Goal: Obtain resource: Download file/media

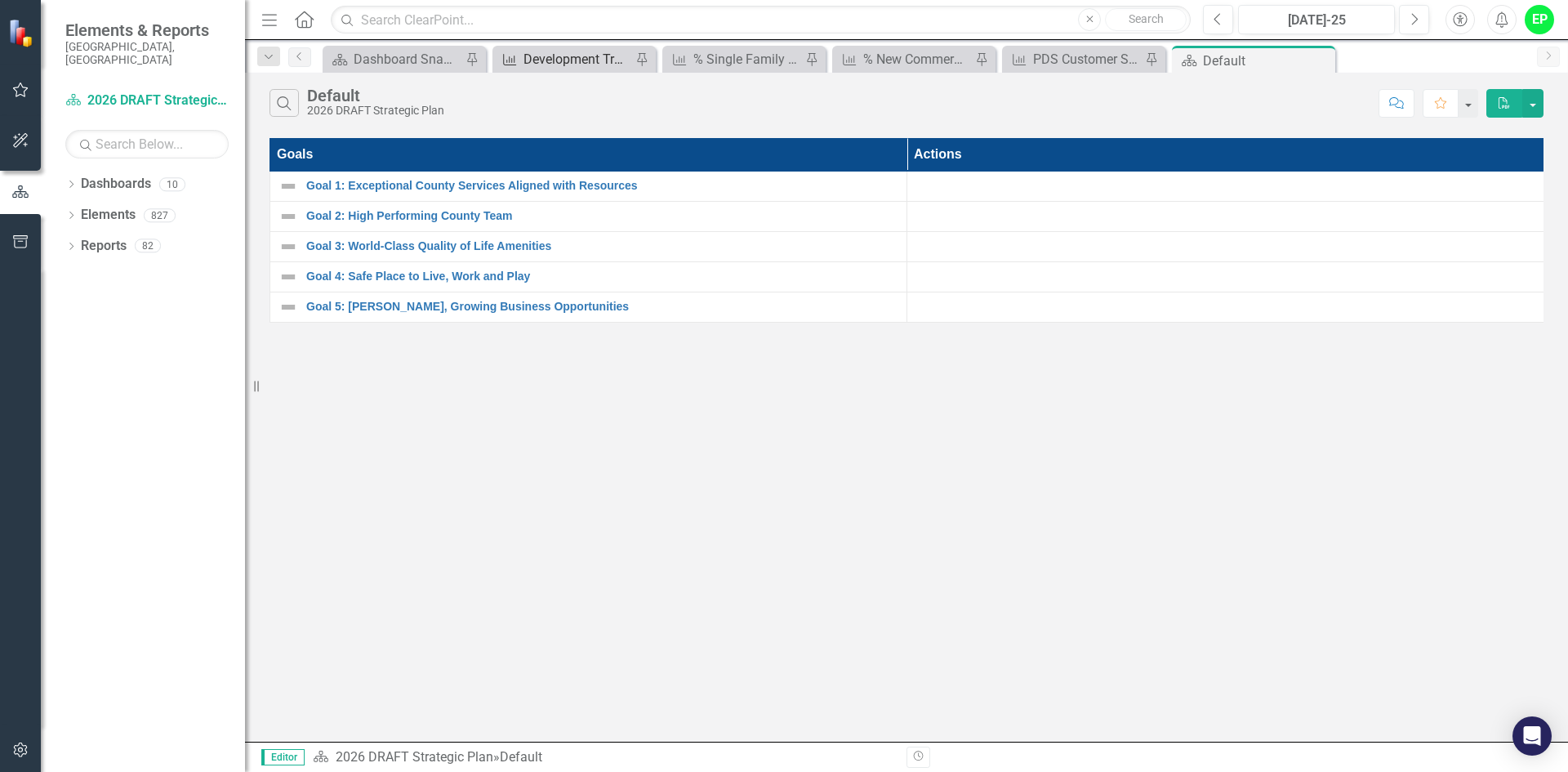
click at [542, 58] on div "Development Trends" at bounding box center [578, 58] width 108 height 20
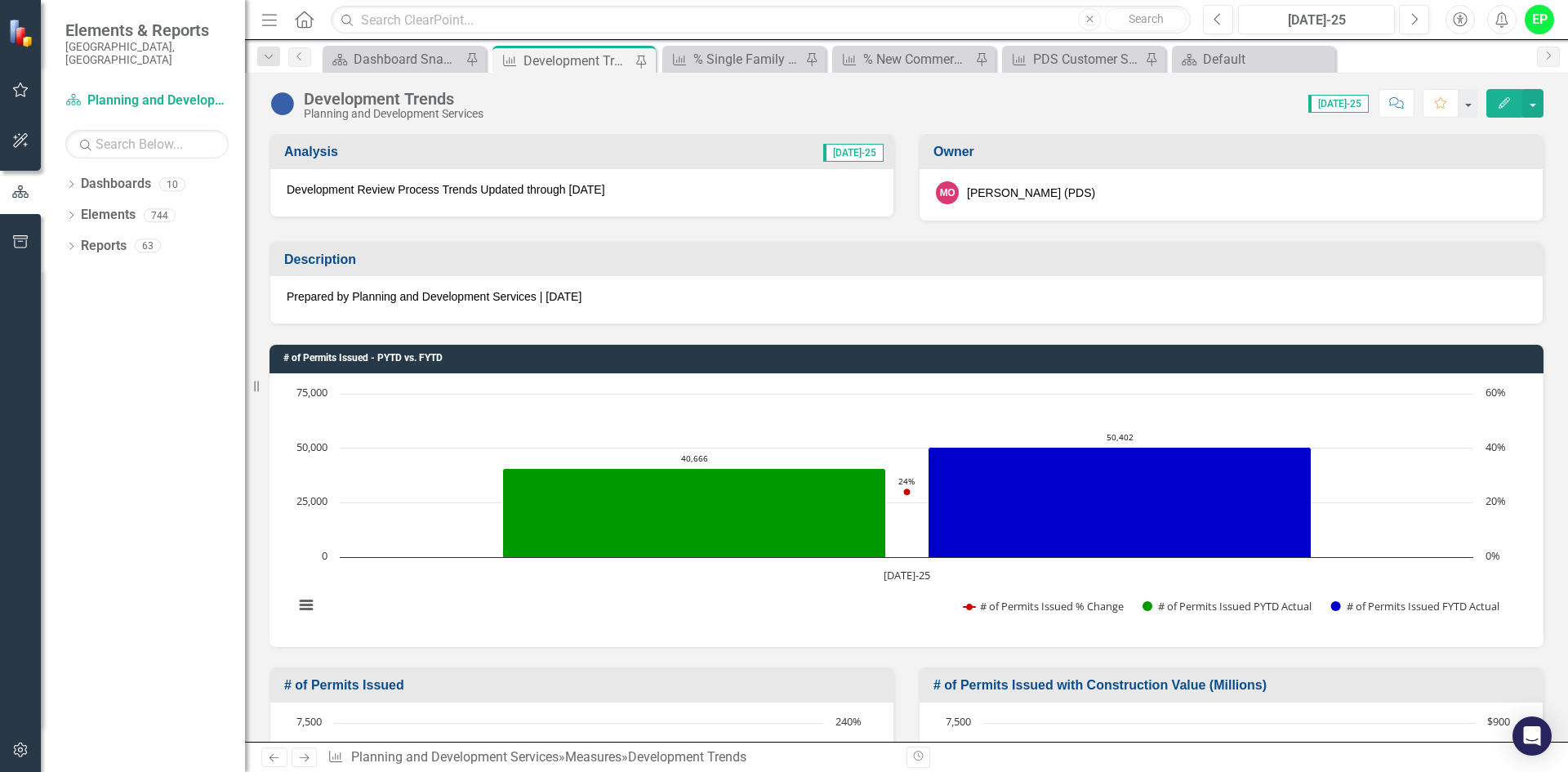
click at [624, 260] on h3 "Description" at bounding box center [909, 260] width 1250 height 15
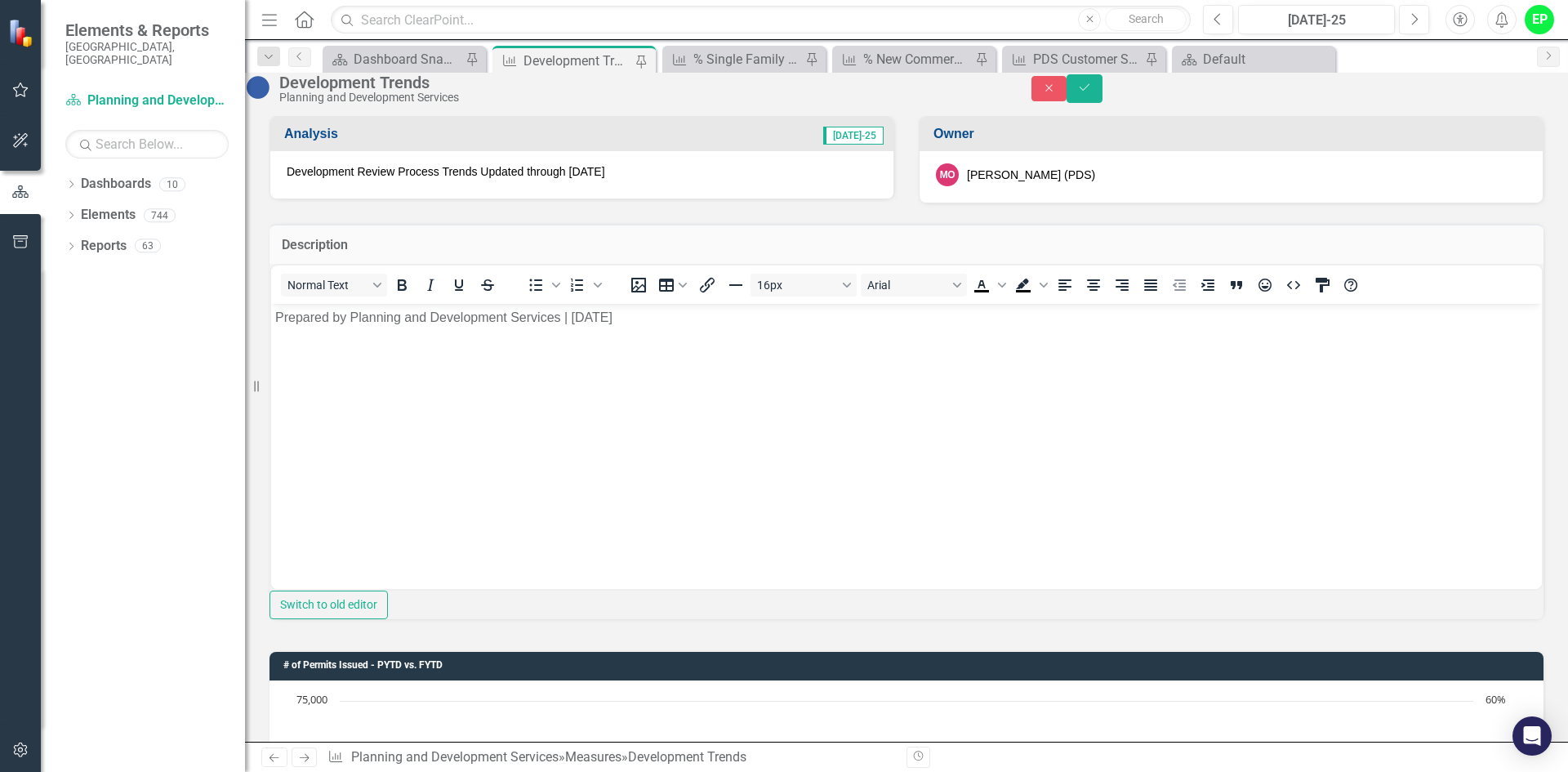
click at [663, 328] on body "Prepared by Planning and Development Services | [DATE]" at bounding box center [906, 425] width 1271 height 245
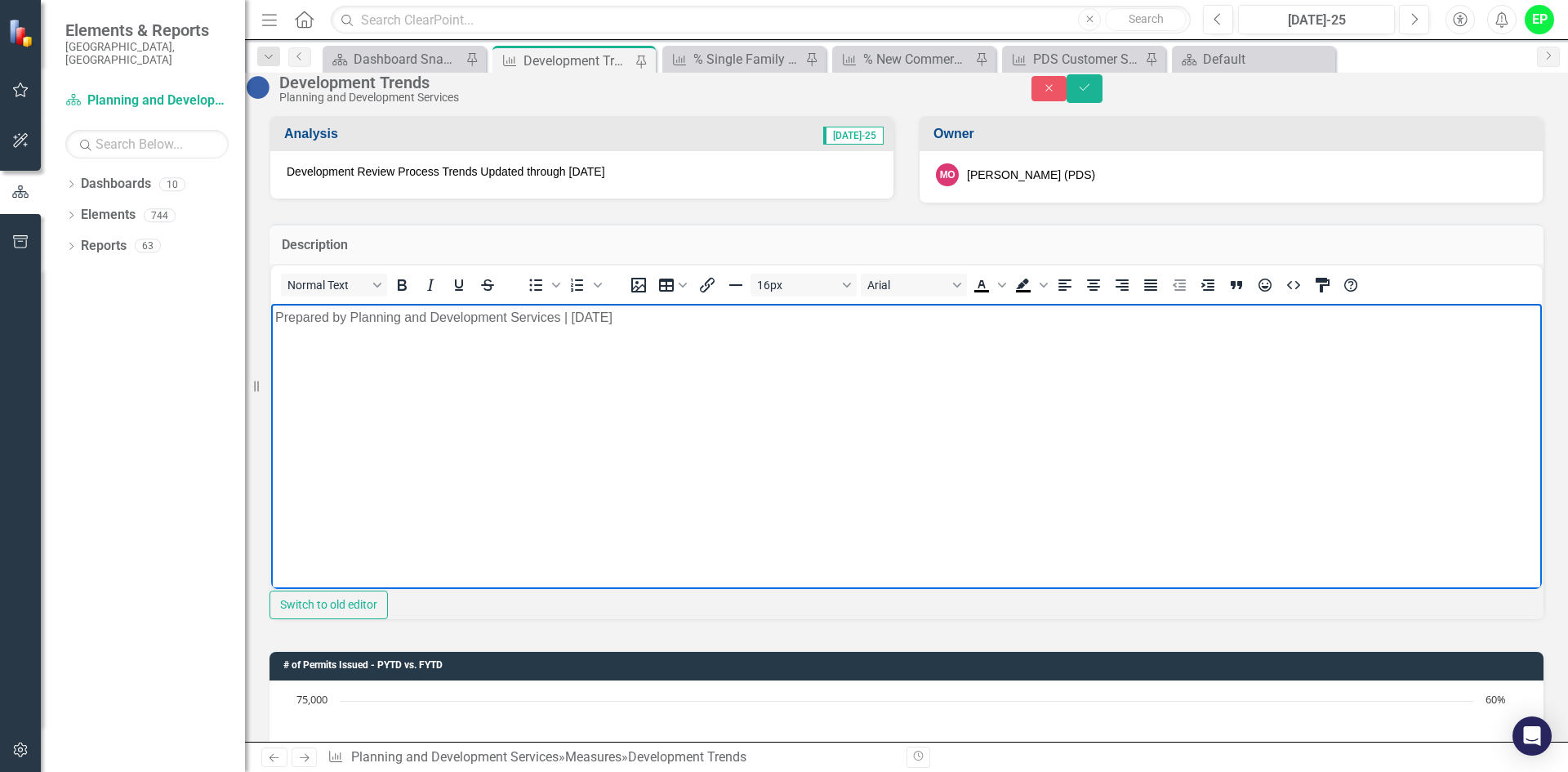
drag, startPoint x: 572, startPoint y: 315, endPoint x: 644, endPoint y: 315, distance: 72.0
click at [644, 315] on p "Prepared by Planning and Development Services | [DATE]" at bounding box center [906, 316] width 1262 height 19
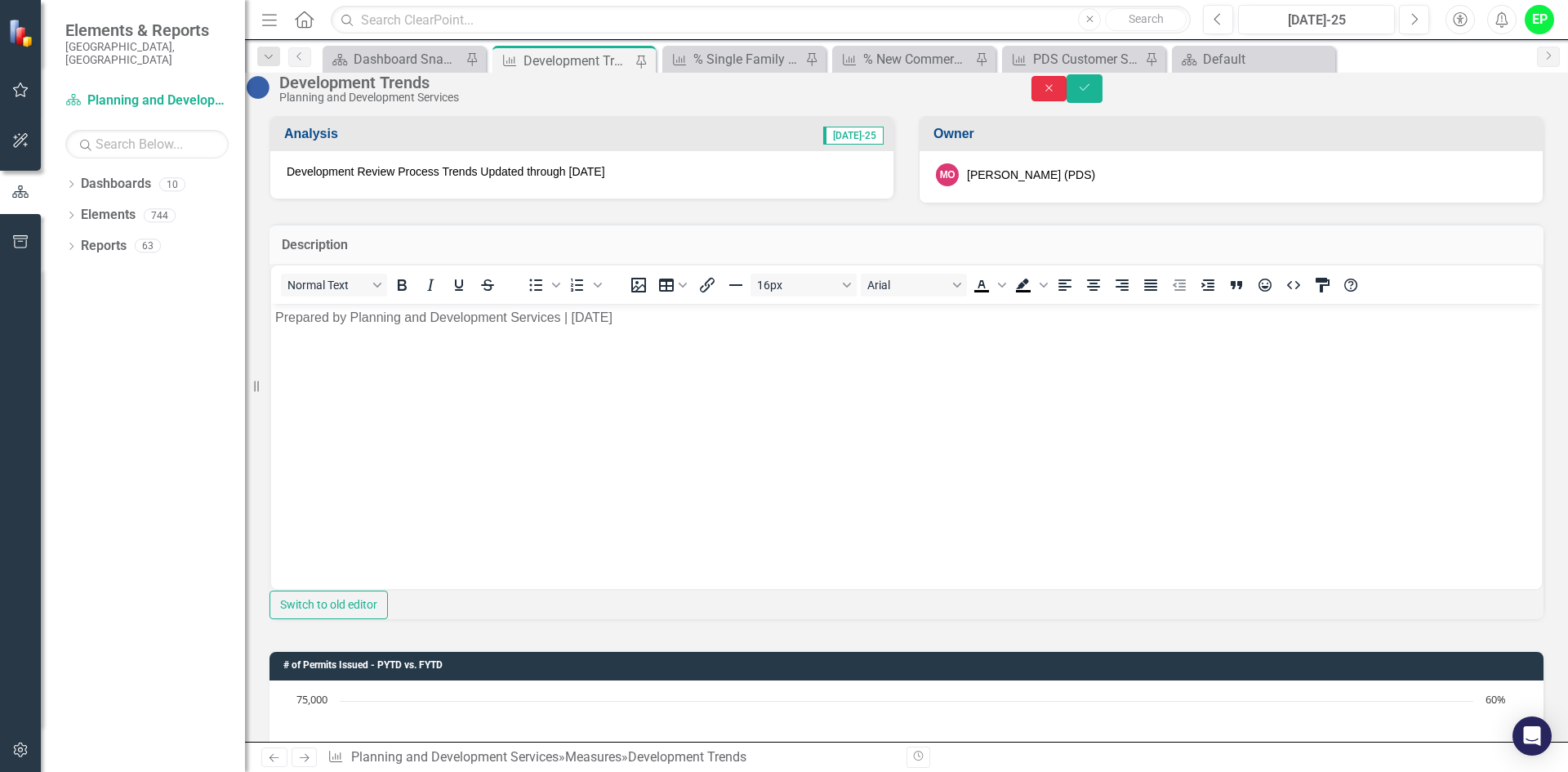
click at [1057, 94] on icon "Close" at bounding box center [1049, 88] width 15 height 11
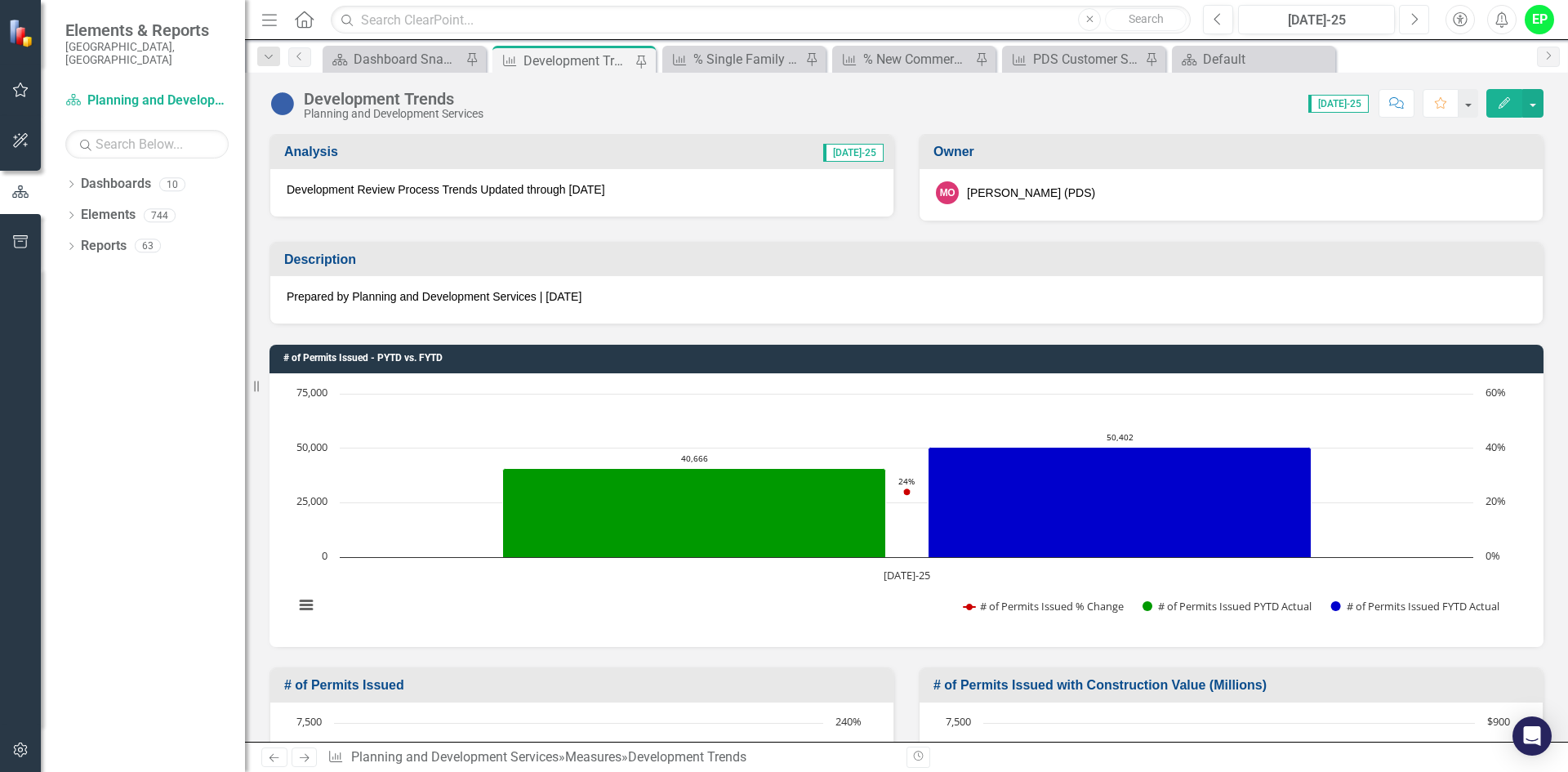
click at [1416, 17] on icon "button" at bounding box center [1415, 18] width 6 height 11
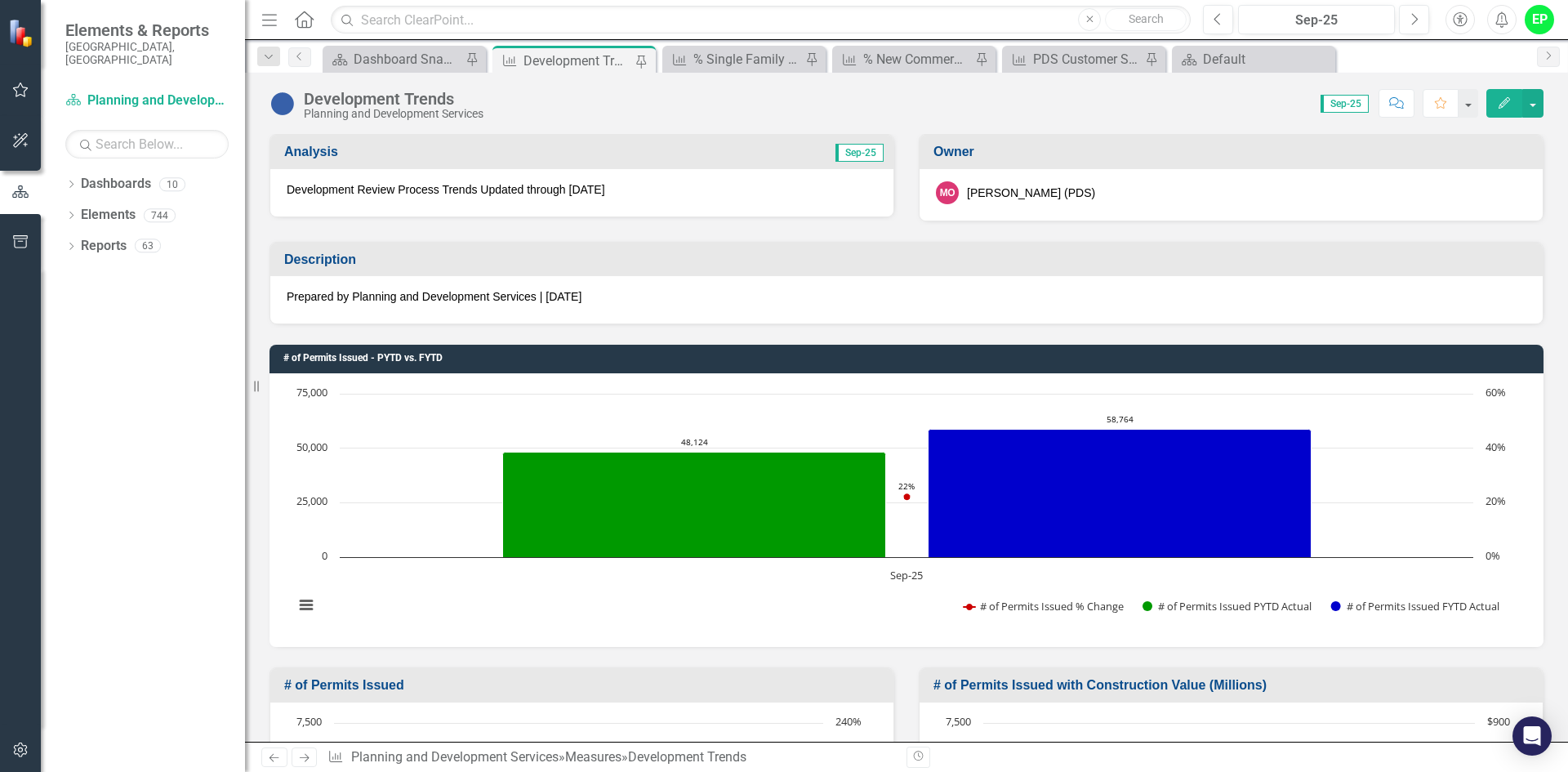
click at [568, 298] on p "Prepared by Planning and Development Services | [DATE]" at bounding box center [906, 296] width 1240 height 17
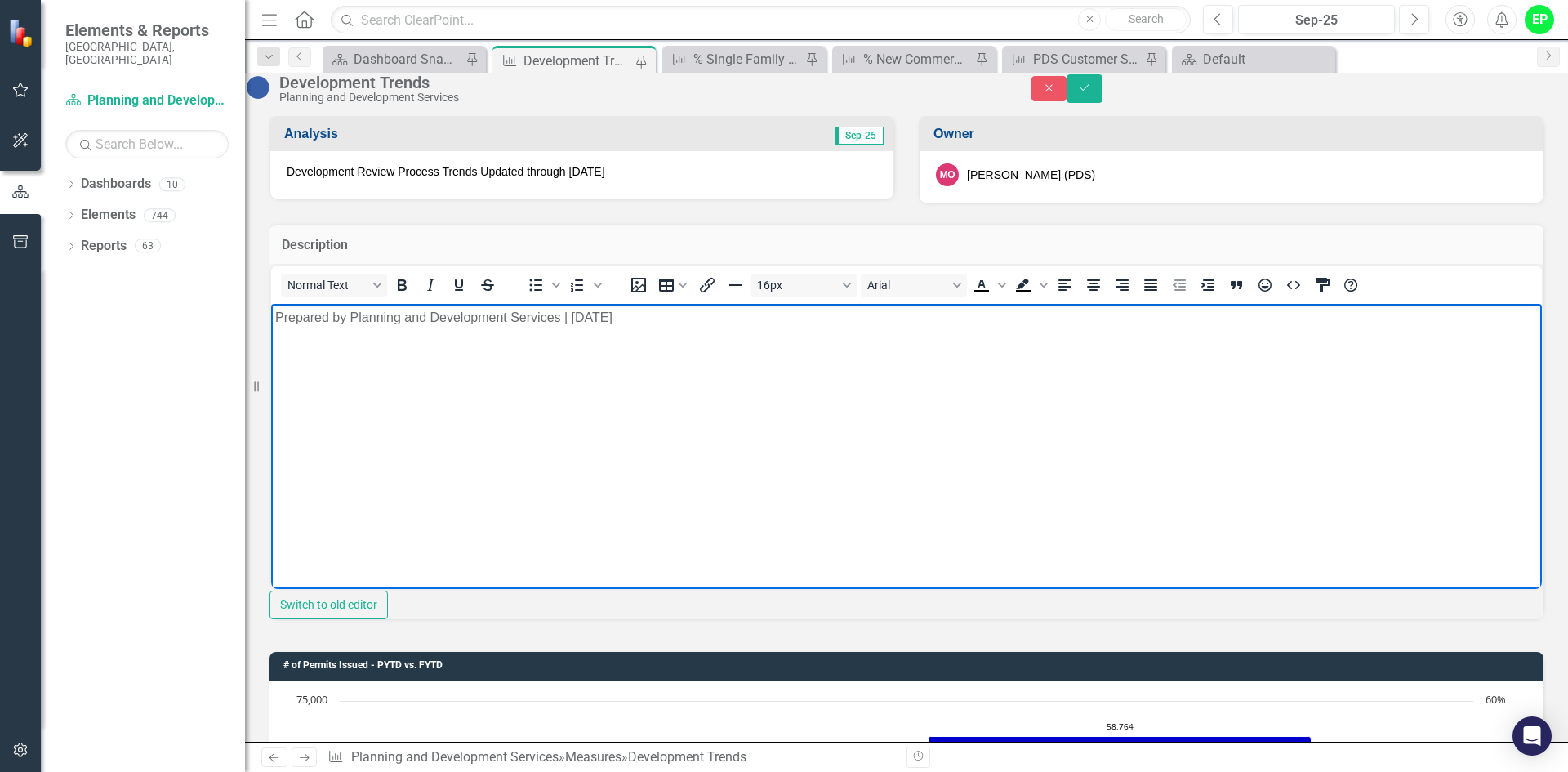
drag, startPoint x: 578, startPoint y: 317, endPoint x: 645, endPoint y: 332, distance: 68.7
click at [645, 332] on body "Prepared by Planning and Development Services | [DATE]" at bounding box center [906, 425] width 1271 height 245
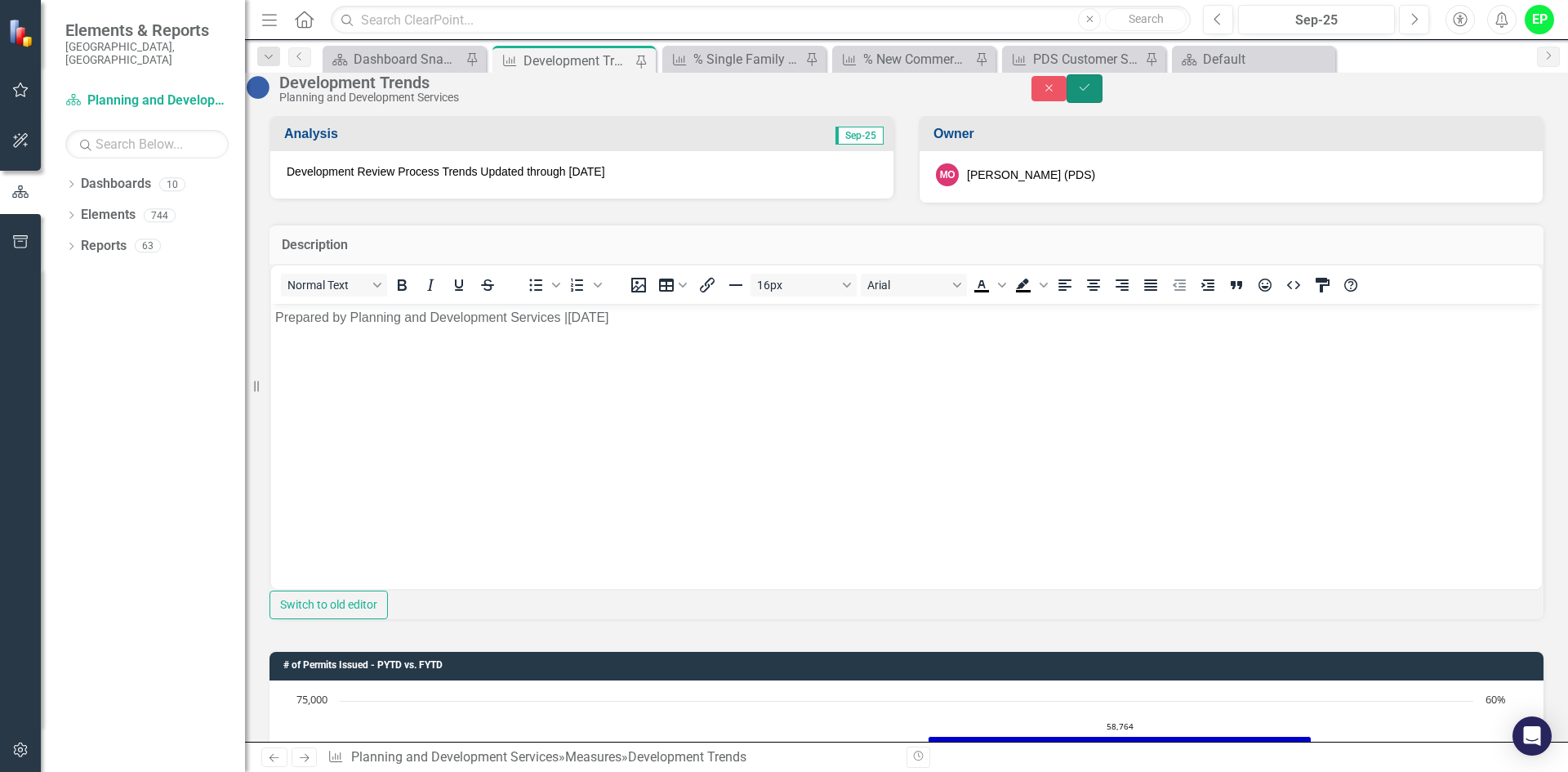
click at [1092, 93] on icon "Save" at bounding box center [1085, 87] width 15 height 11
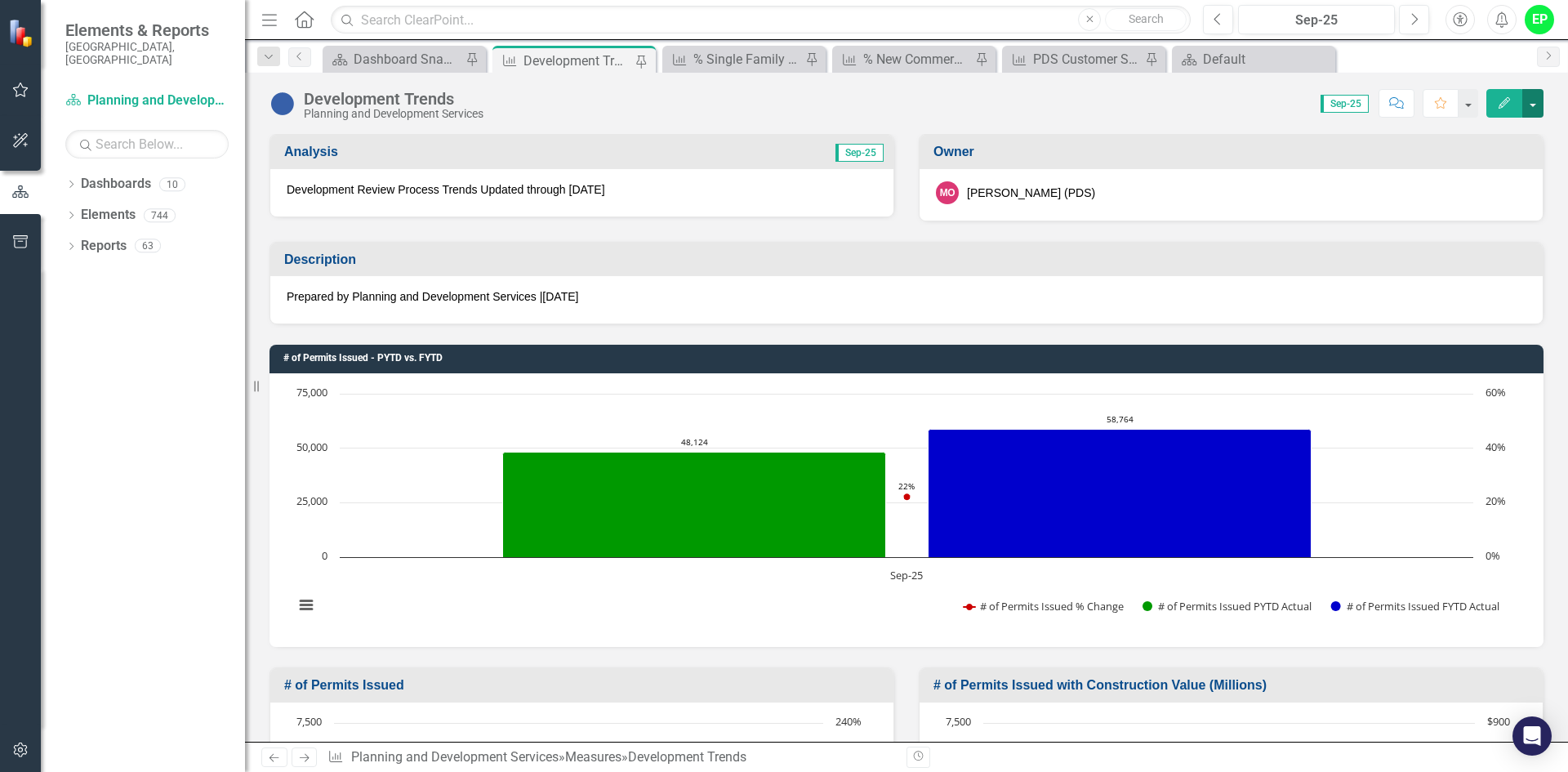
click at [1530, 104] on button "button" at bounding box center [1532, 103] width 21 height 29
click at [1470, 262] on link "PDF Export to PDF" at bounding box center [1463, 259] width 159 height 30
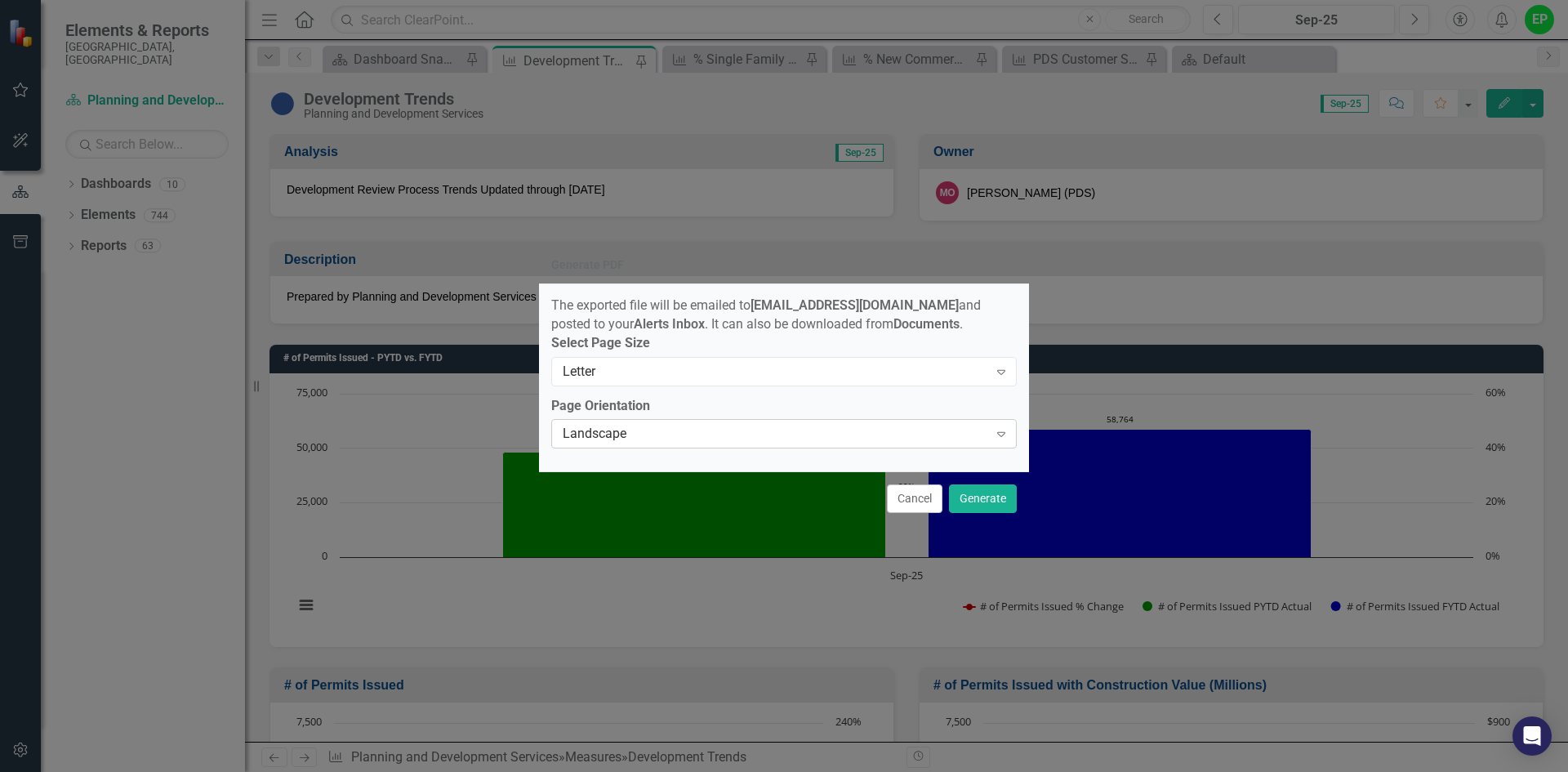
click at [792, 437] on div "Landscape" at bounding box center [775, 434] width 425 height 19
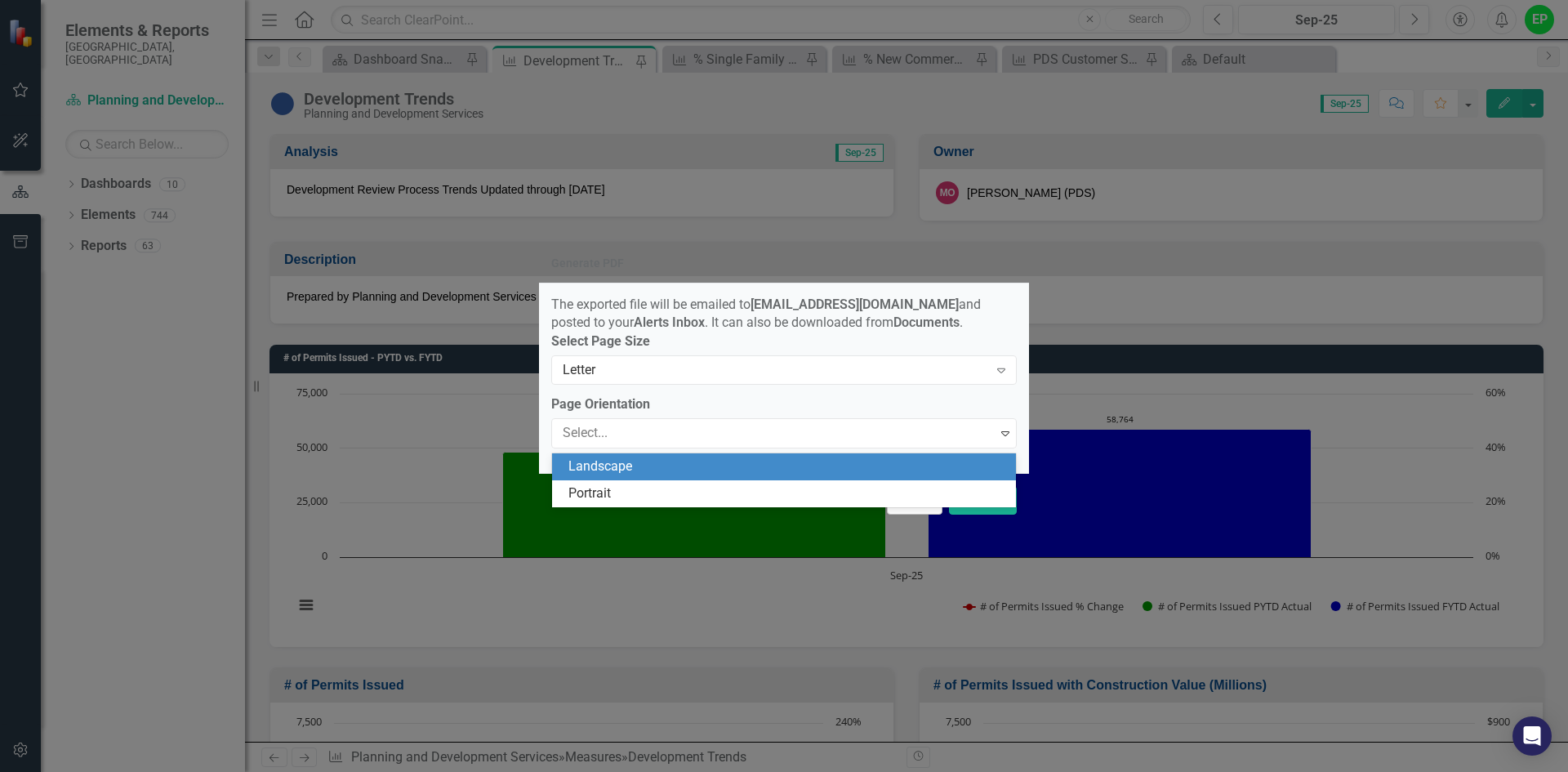
click at [764, 464] on div "Landscape" at bounding box center [787, 467] width 437 height 19
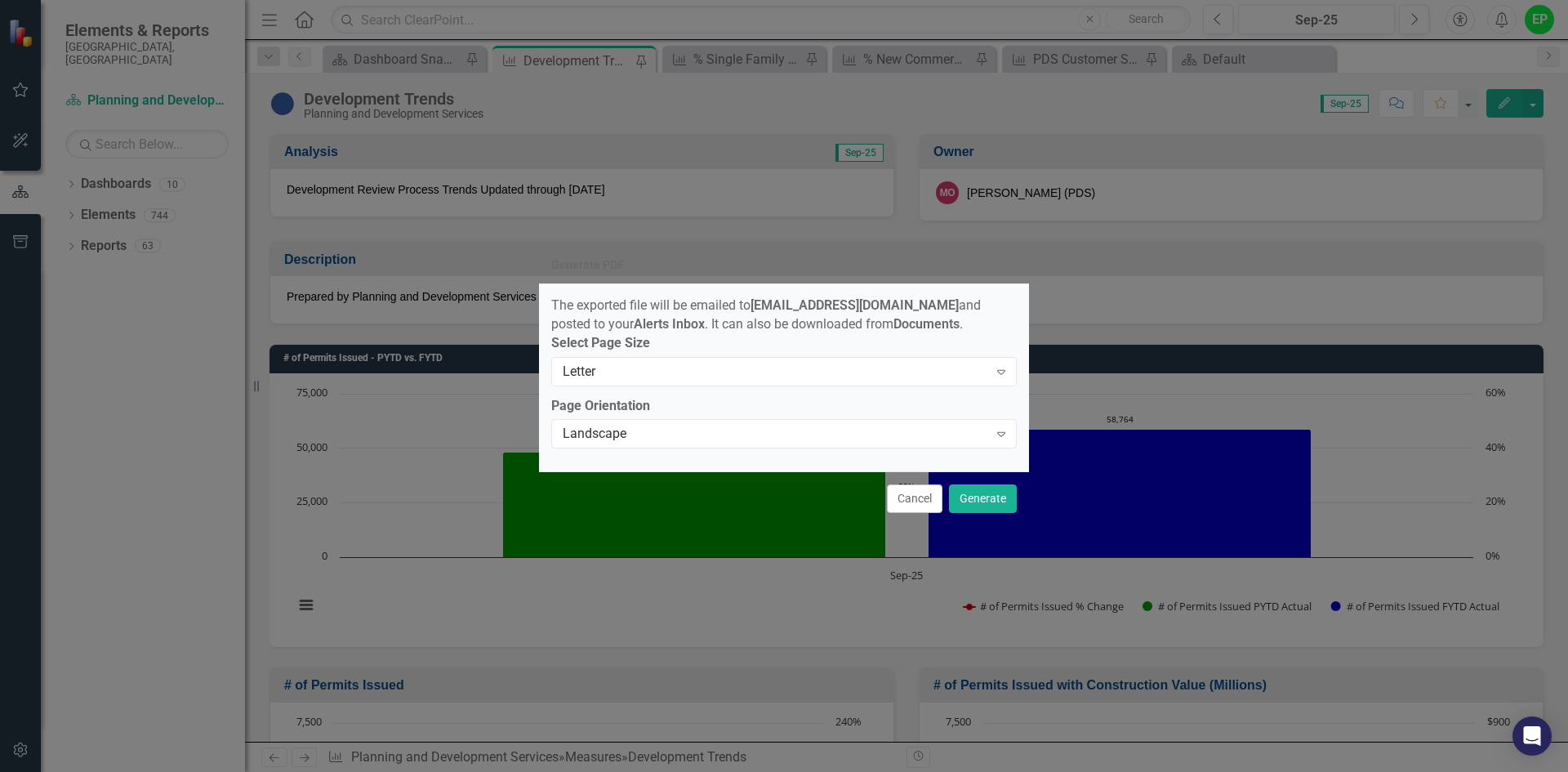
click at [758, 421] on div "Page Orientation Landscape Expand" at bounding box center [784, 423] width 465 height 51
click at [754, 440] on div "Landscape" at bounding box center [775, 434] width 425 height 19
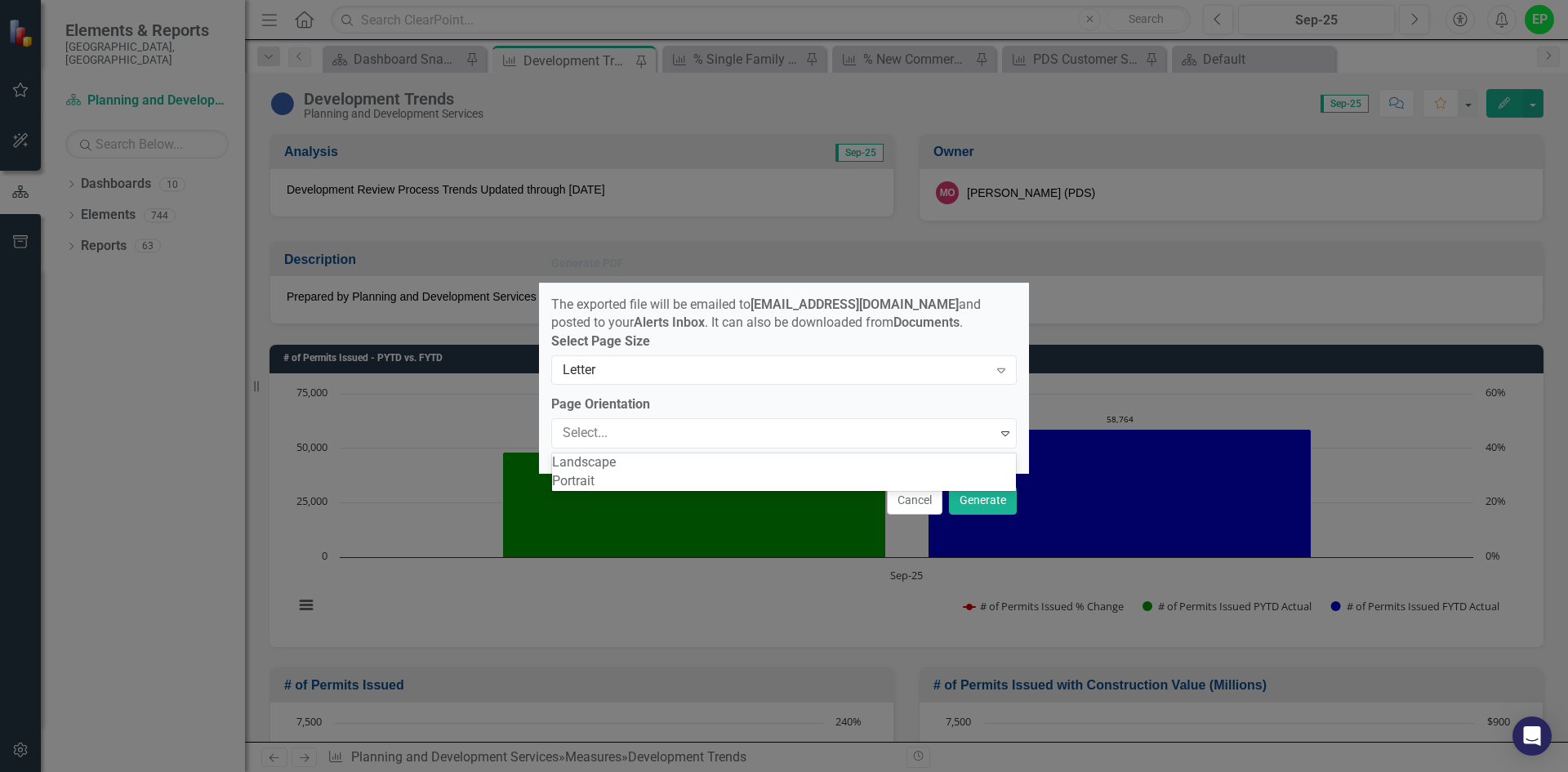
click at [734, 491] on div "Portrait" at bounding box center [784, 482] width 463 height 19
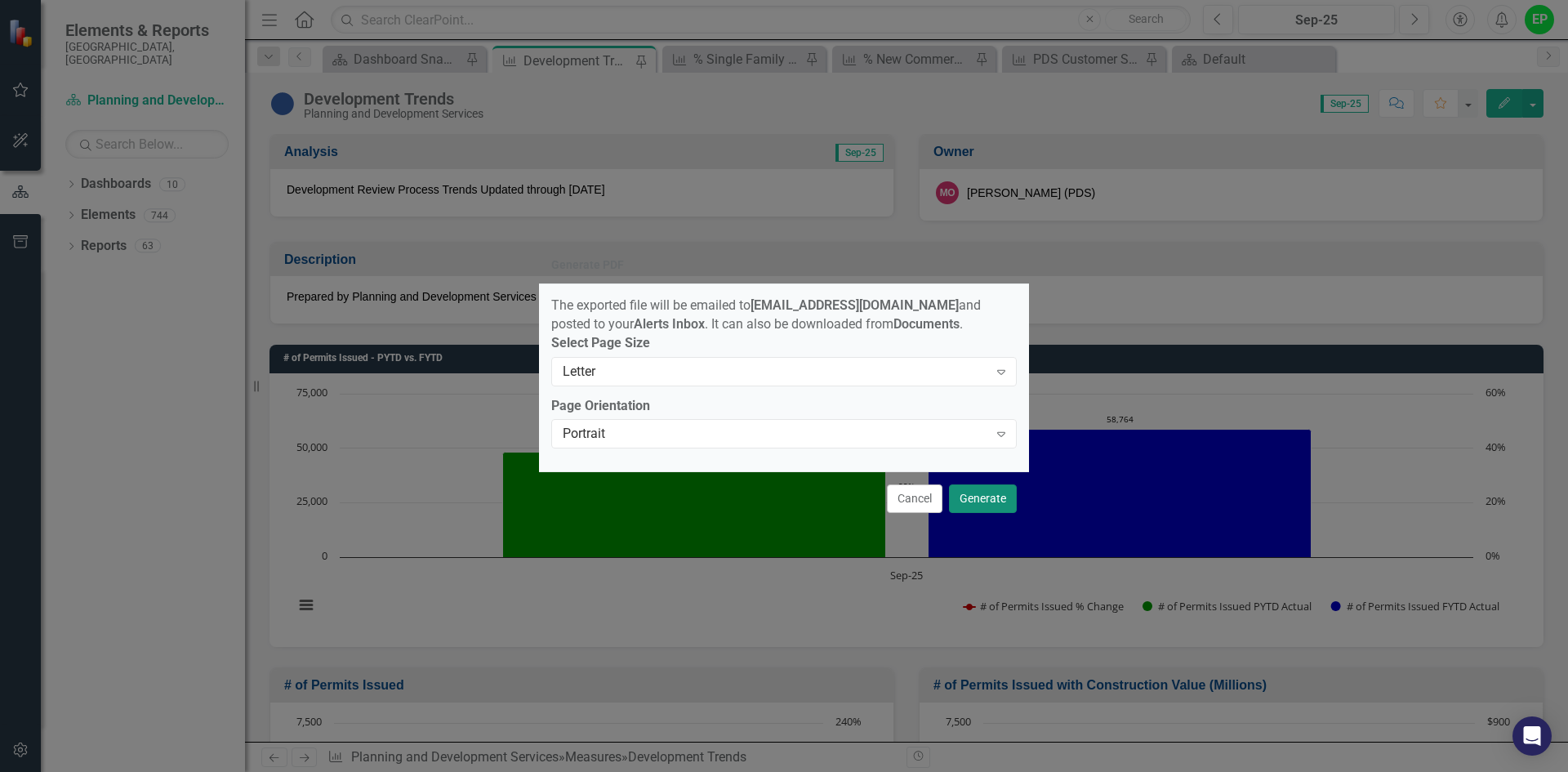
click at [976, 503] on button "Generate" at bounding box center [983, 498] width 68 height 29
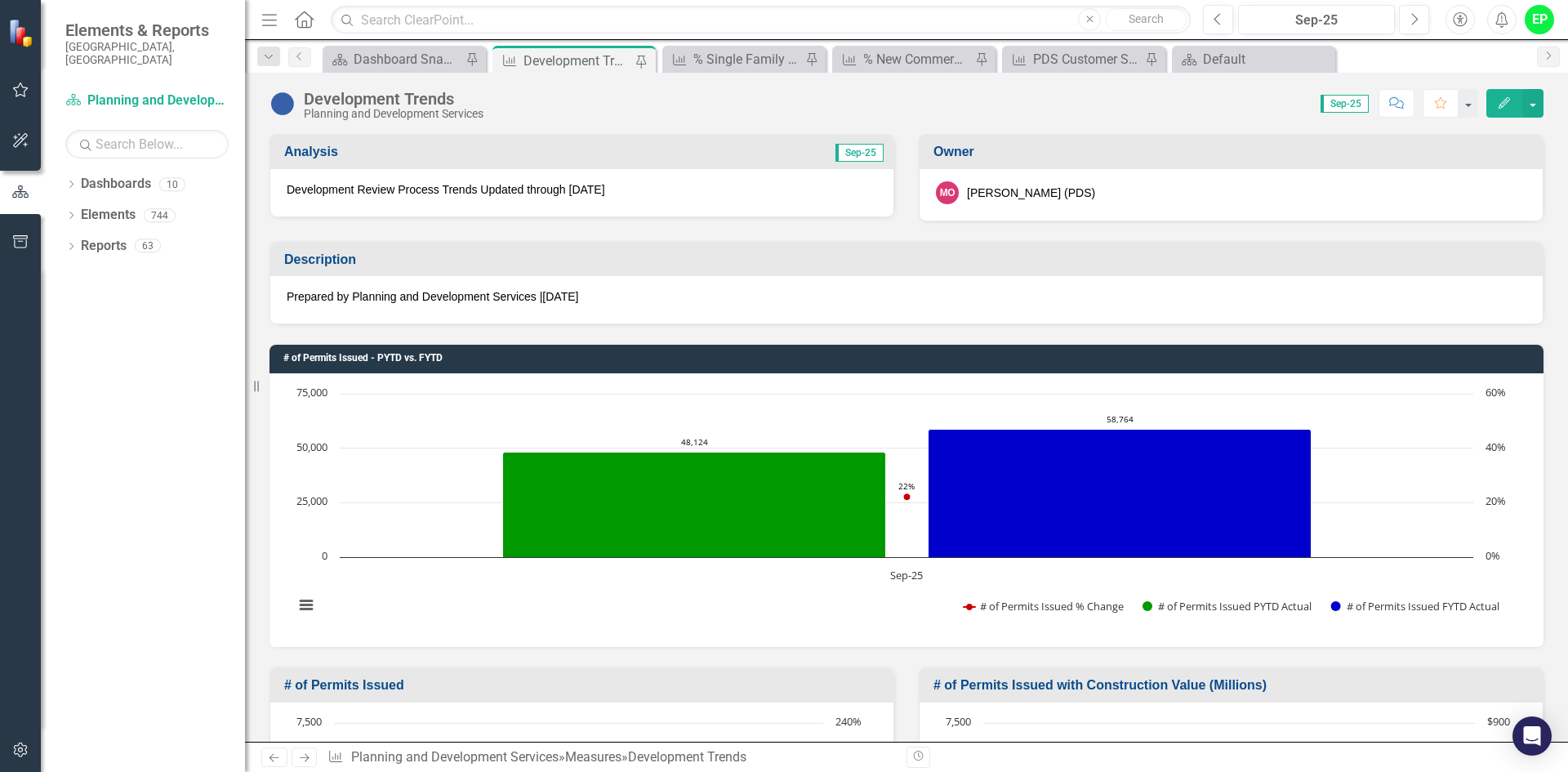
click at [946, 107] on div "Score: N/A Sep-25 Completed Comment Favorite Edit" at bounding box center [1017, 103] width 1051 height 28
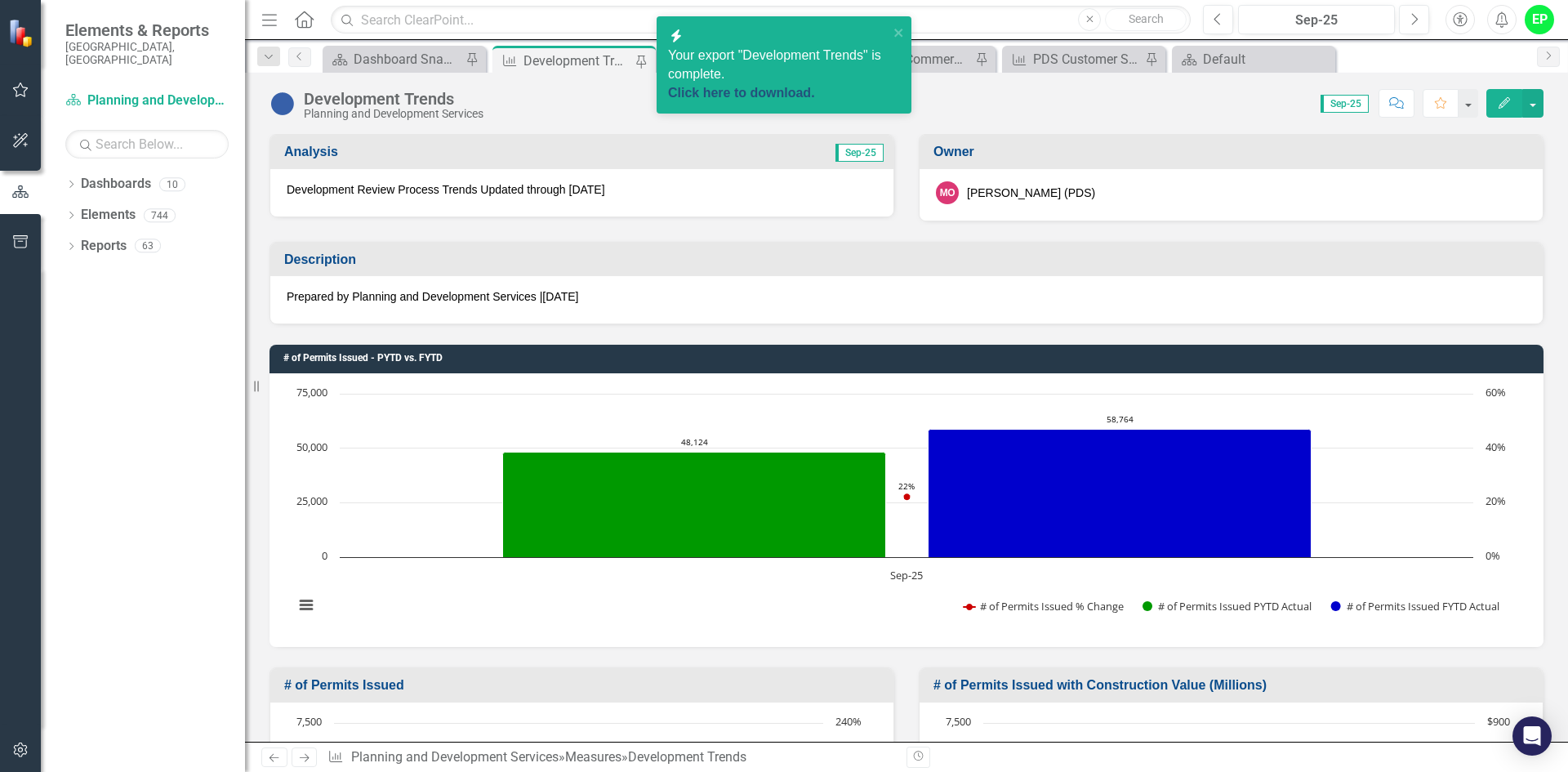
click at [754, 85] on link "Click here to download." at bounding box center [741, 92] width 147 height 14
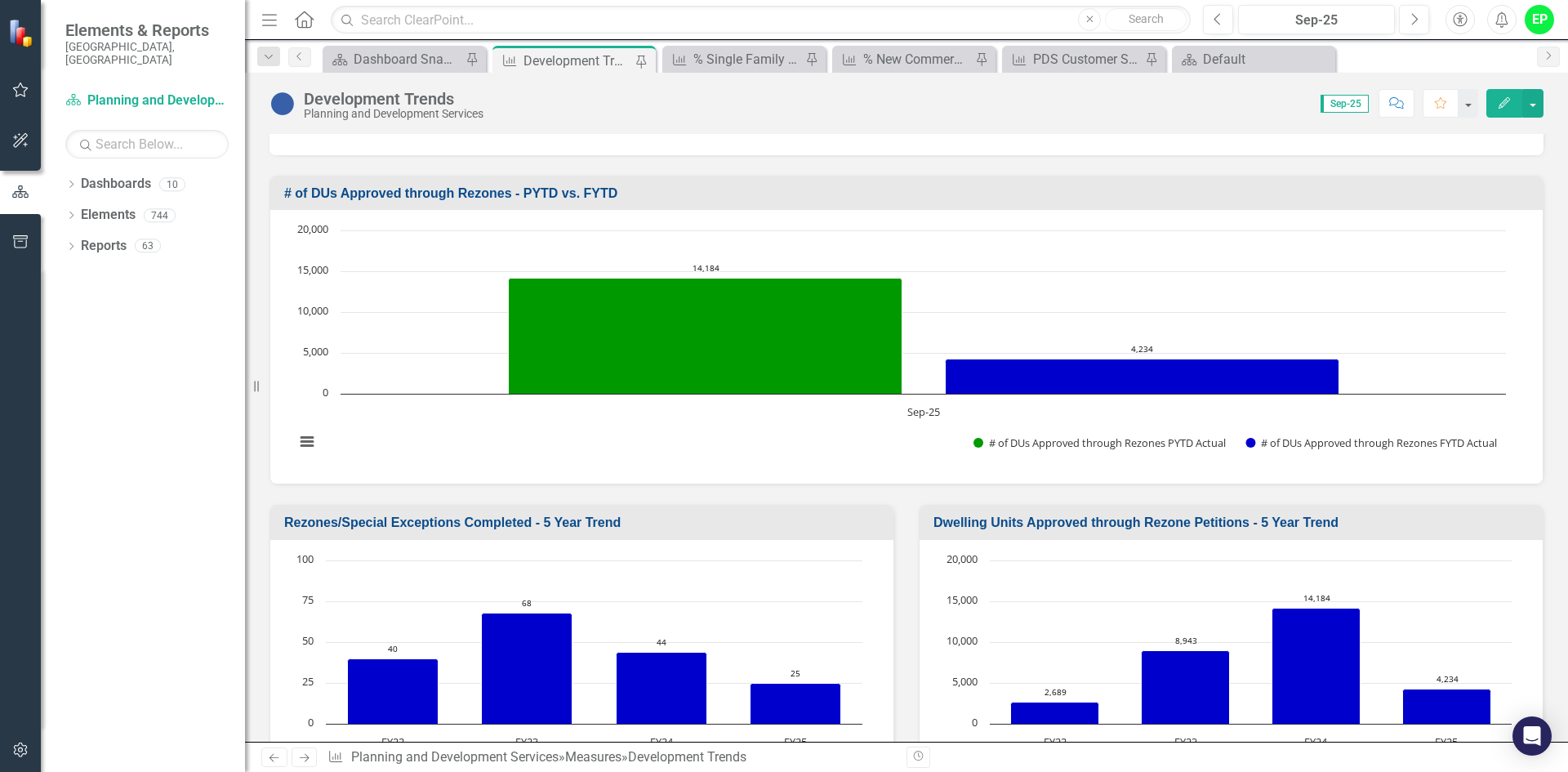
scroll to position [4174, 0]
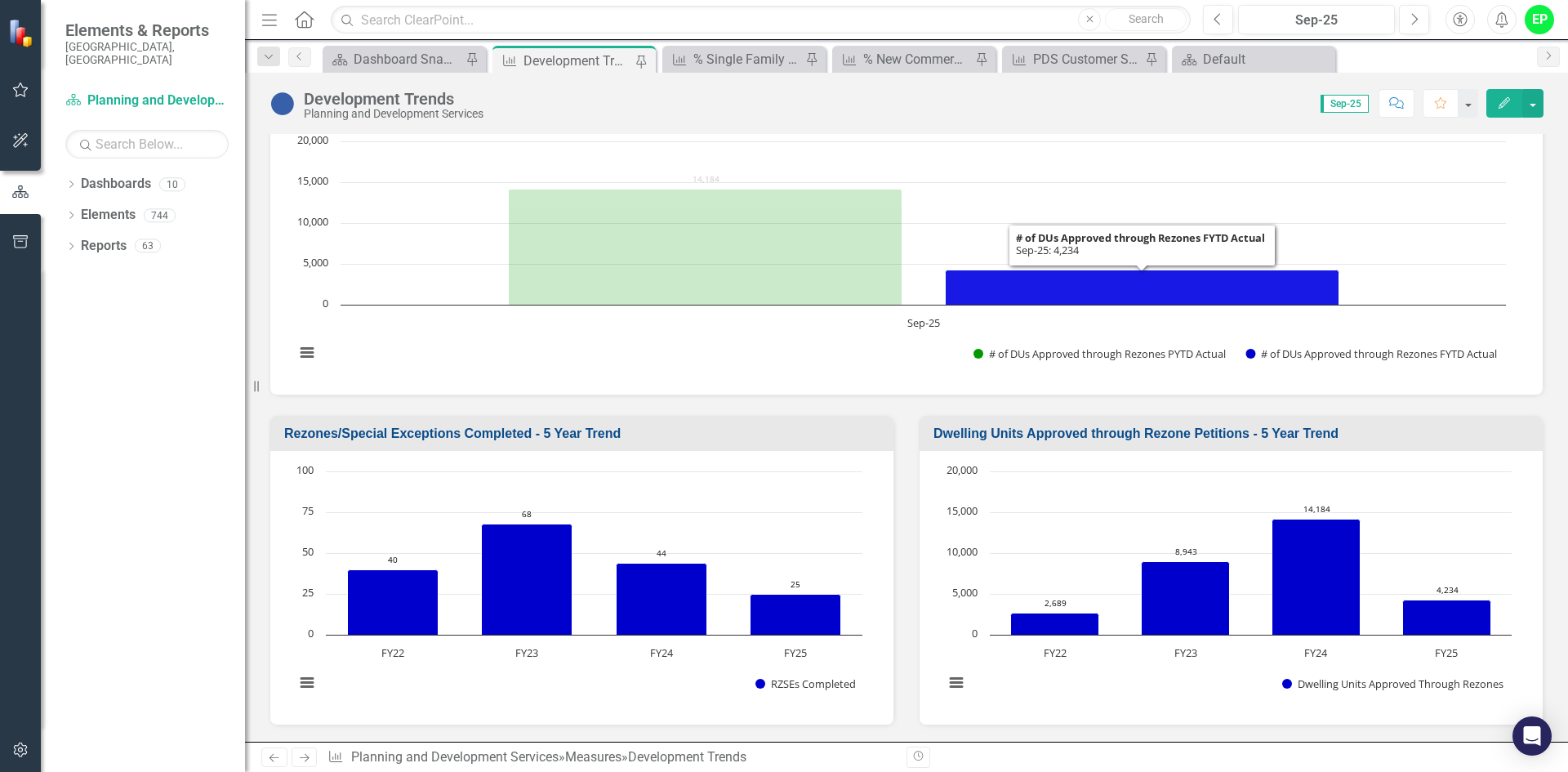
click at [1131, 290] on icon "Sep-25, 4,234. # of DUs Approved through Rezones FYTD Actual." at bounding box center [1143, 288] width 394 height 35
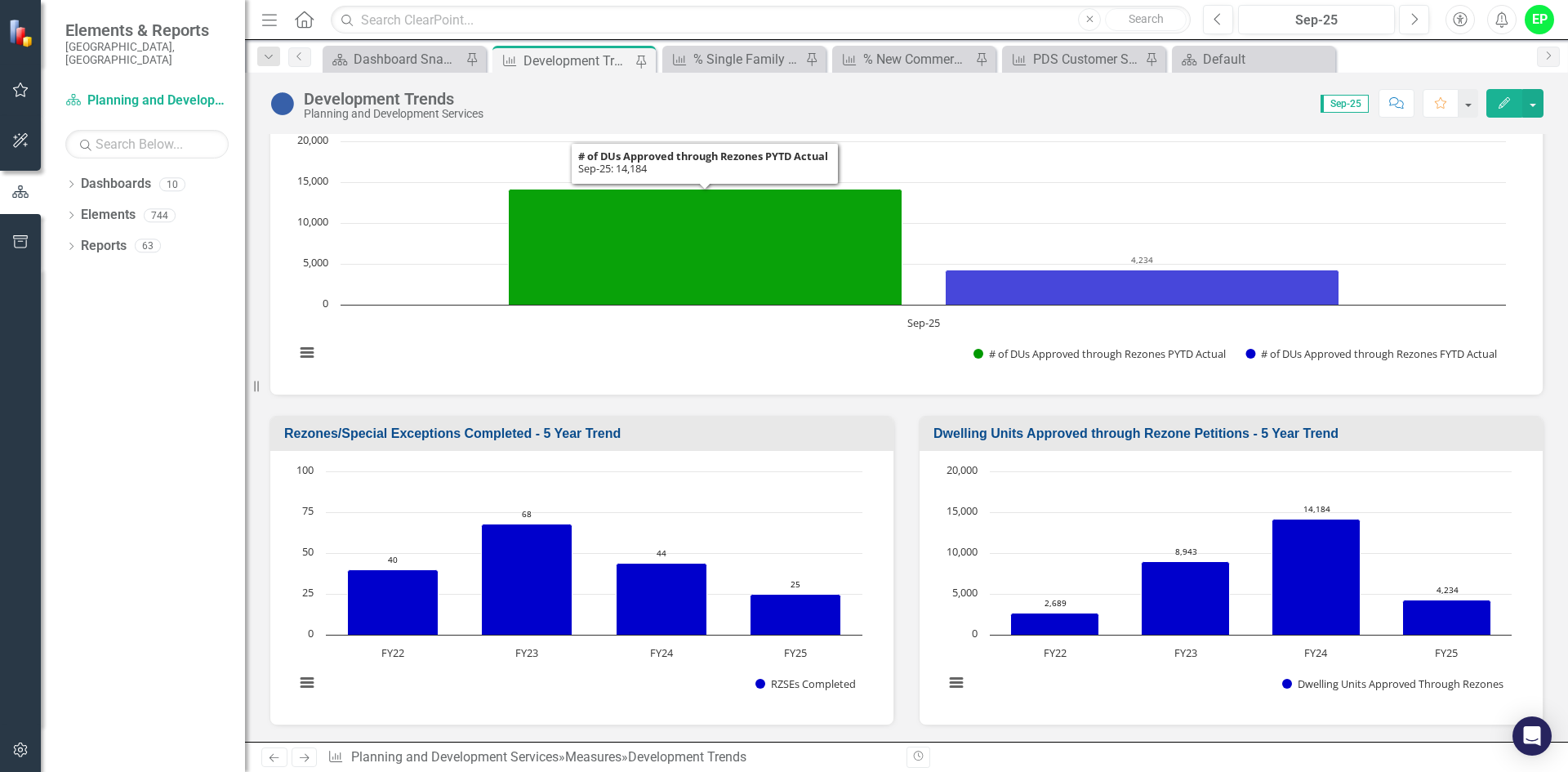
click at [412, 111] on div "Planning and Development Services" at bounding box center [394, 114] width 179 height 12
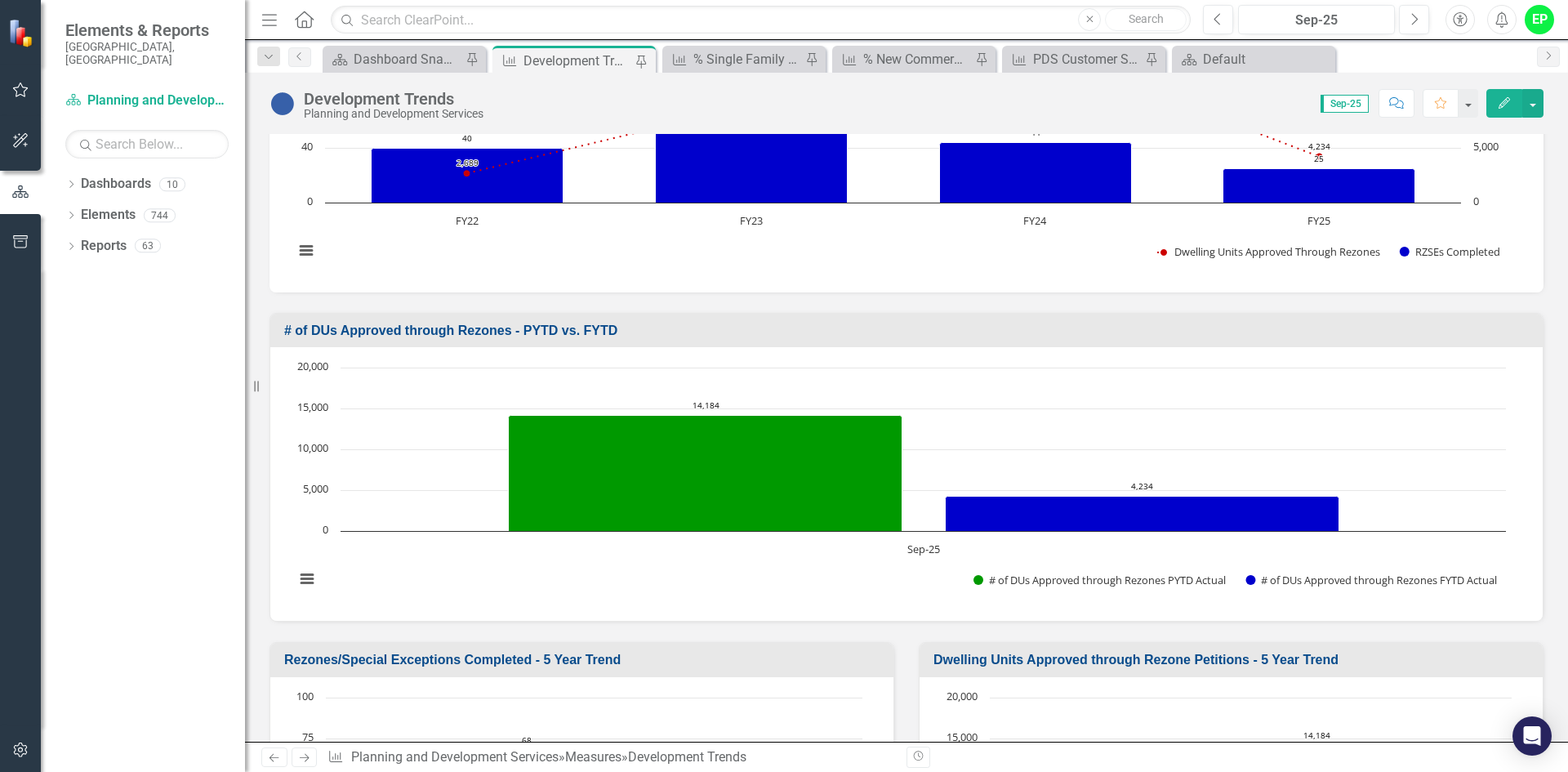
scroll to position [3928, 0]
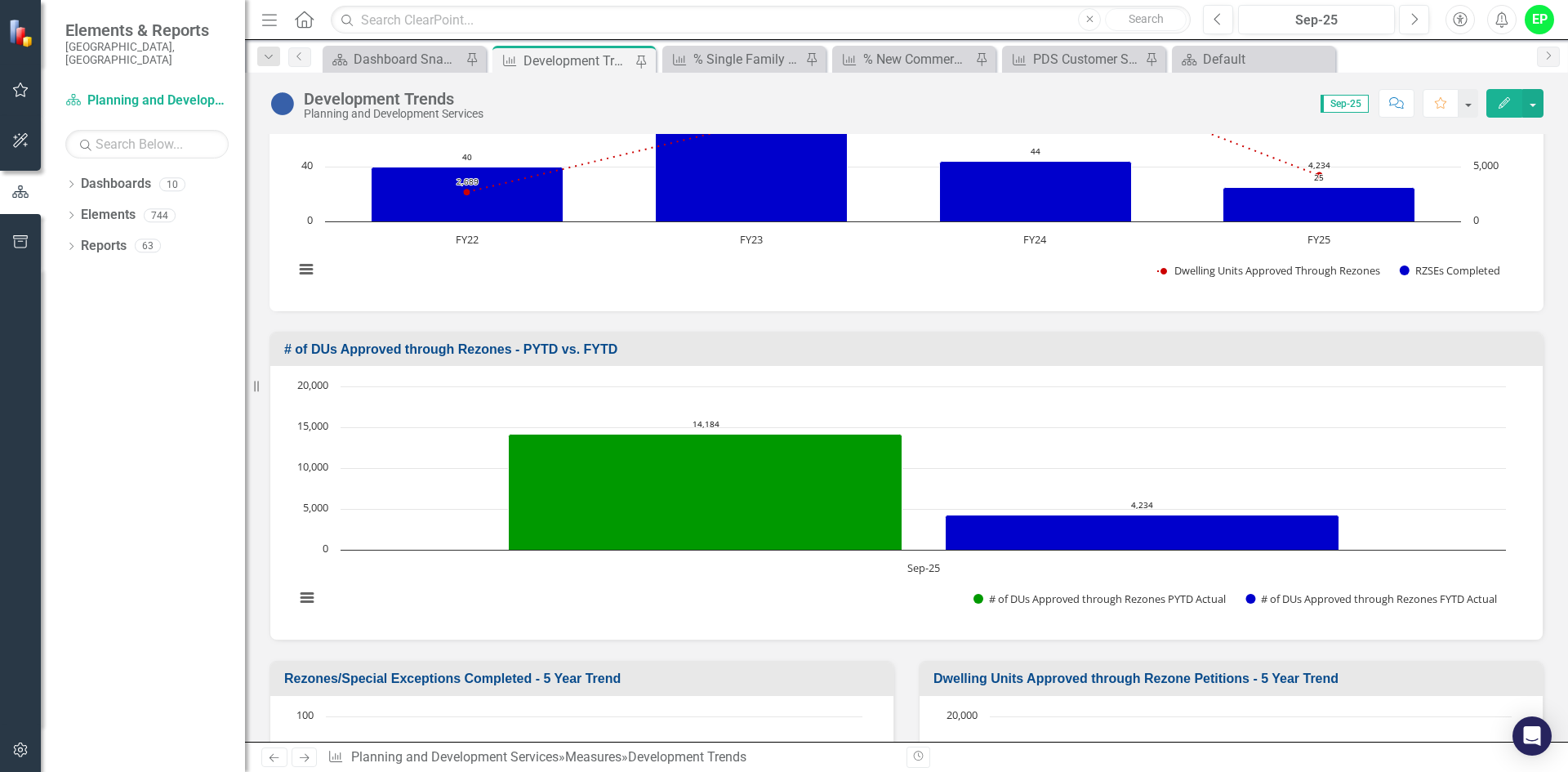
click at [486, 352] on h3 "# of DUs Approved through Rezones - PYTD vs. FYTD" at bounding box center [909, 349] width 1250 height 15
click at [481, 24] on input "text" at bounding box center [760, 20] width 860 height 29
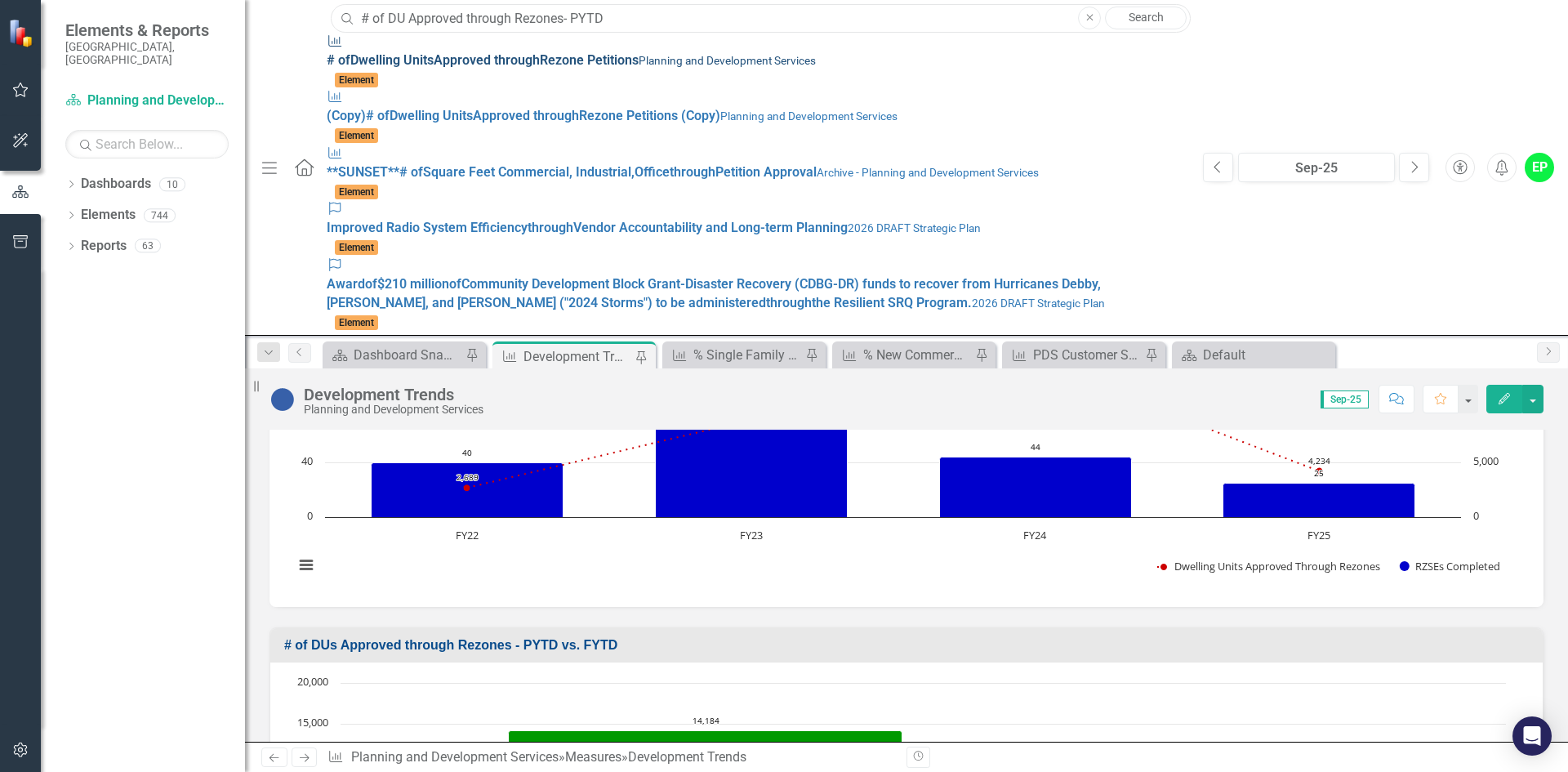
type input "# of DU Approved through Rezones- PYTD"
click at [434, 52] on strong "Approved" at bounding box center [463, 60] width 57 height 16
